Goal: Check status: Check status

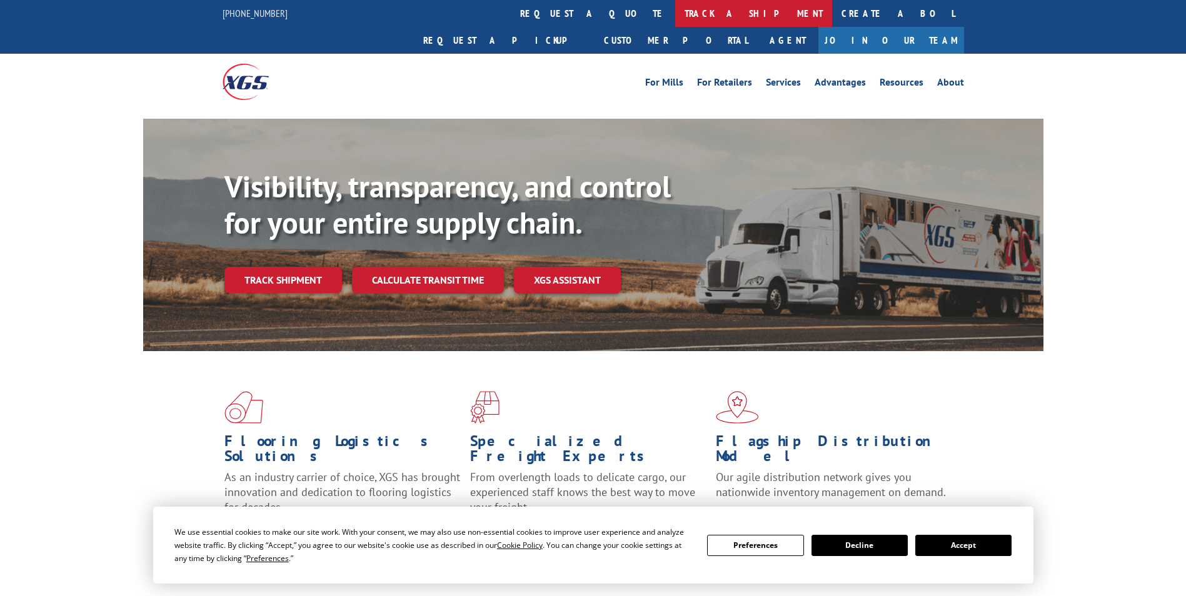
click at [675, 14] on link "track a shipment" at bounding box center [753, 13] width 157 height 27
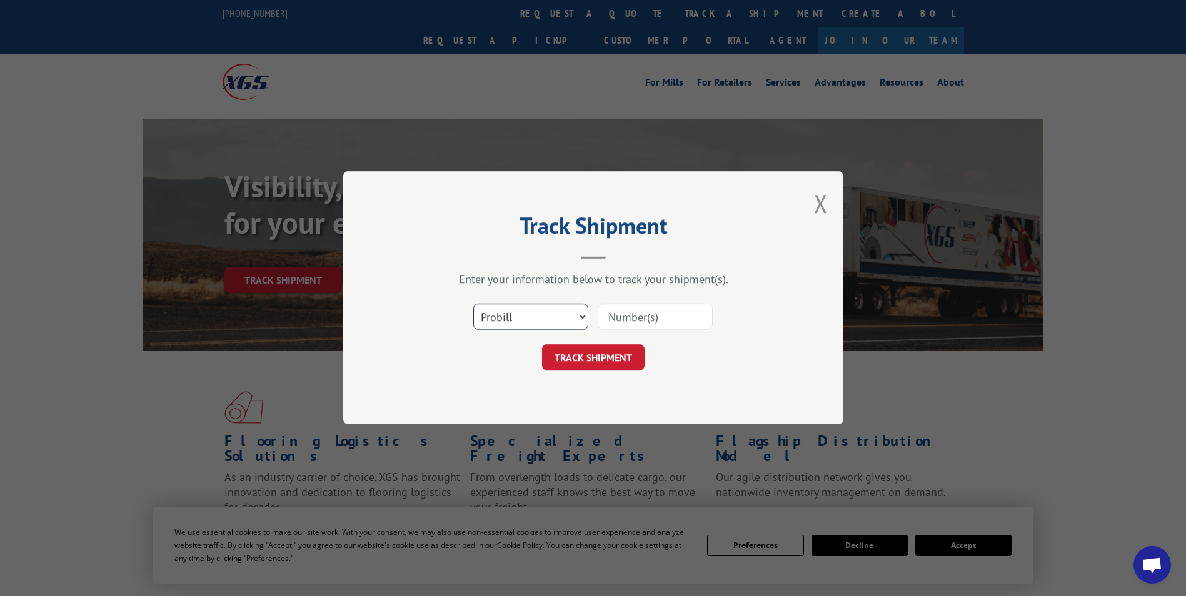
click at [579, 315] on select "Select category... Probill BOL PO" at bounding box center [530, 317] width 115 height 26
select select "bol"
click at [473, 304] on select "Select category... Probill BOL PO" at bounding box center [530, 317] width 115 height 26
click at [633, 318] on input at bounding box center [655, 317] width 115 height 26
type input "5158526"
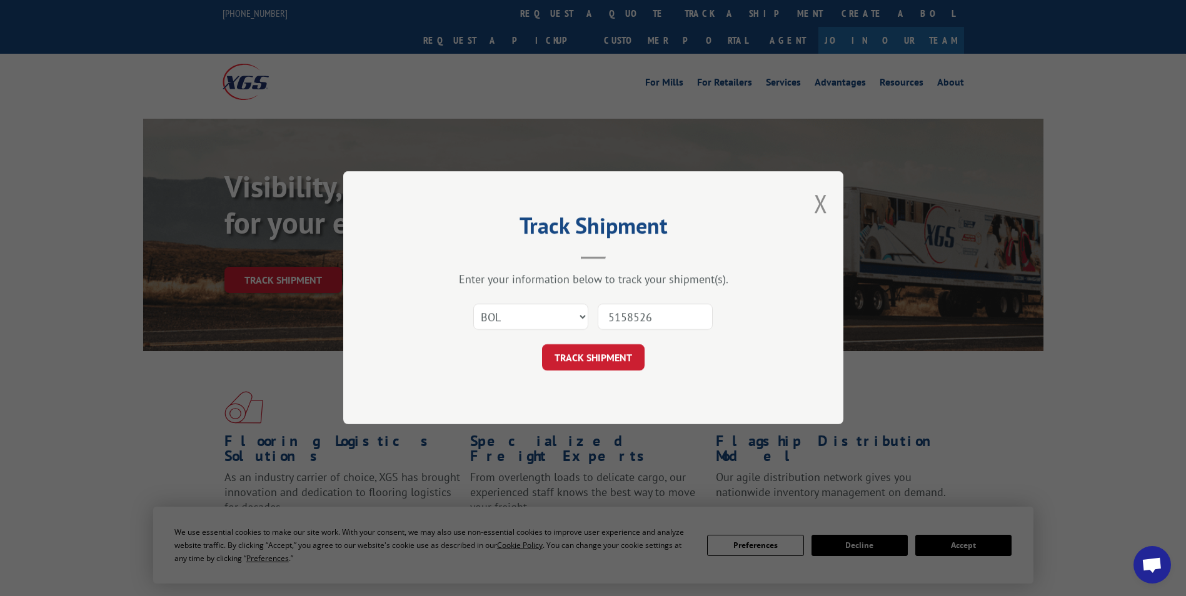
click button "TRACK SHIPMENT" at bounding box center [593, 358] width 103 height 26
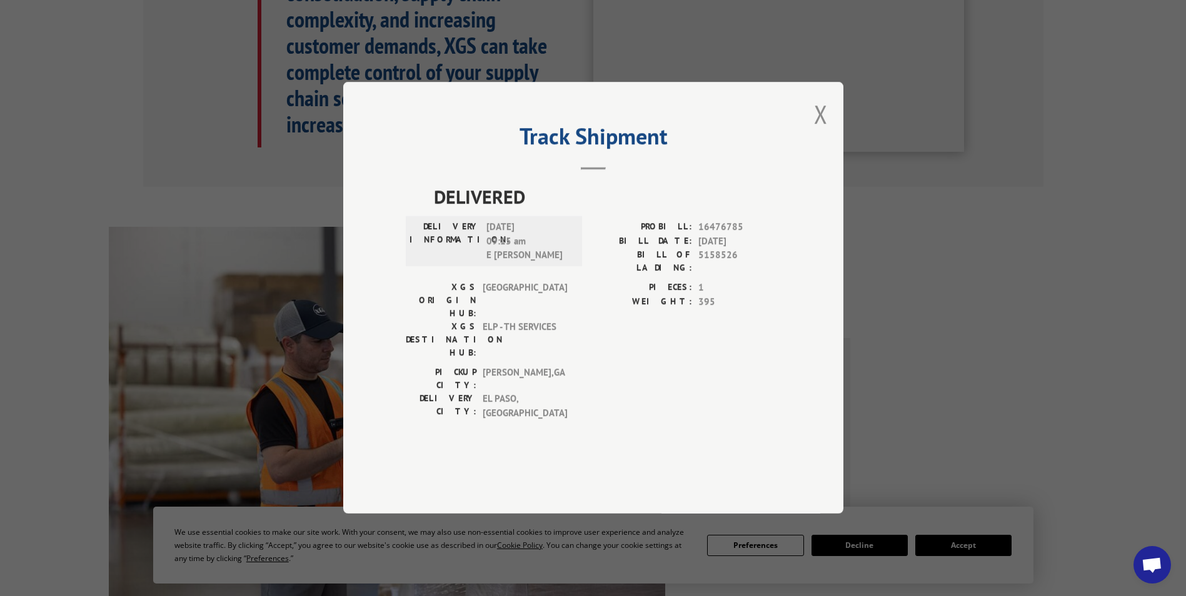
scroll to position [750, 0]
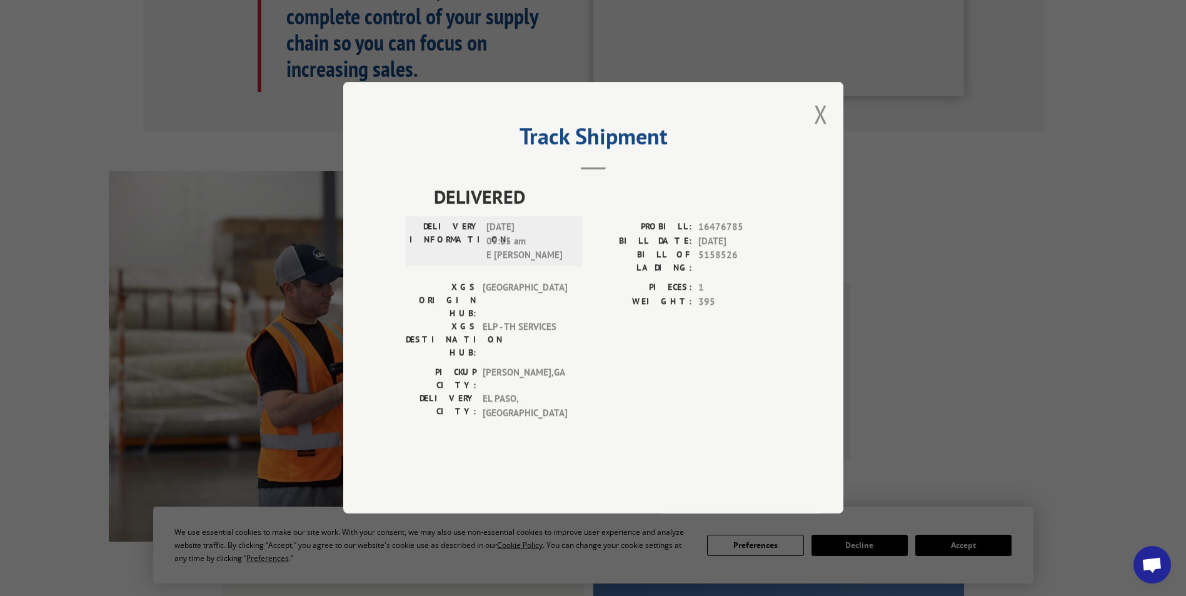
click at [831, 154] on div "Track Shipment DELIVERED DELIVERY INFORMATION: [DATE] 09:15 am E [PERSON_NAME] …" at bounding box center [593, 298] width 500 height 432
click at [823, 131] on button "Close modal" at bounding box center [821, 114] width 14 height 33
